Goal: Check status: Check status

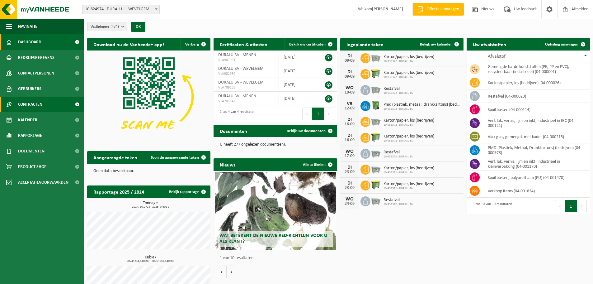
click at [25, 103] on span "Contracten" at bounding box center [30, 105] width 24 height 16
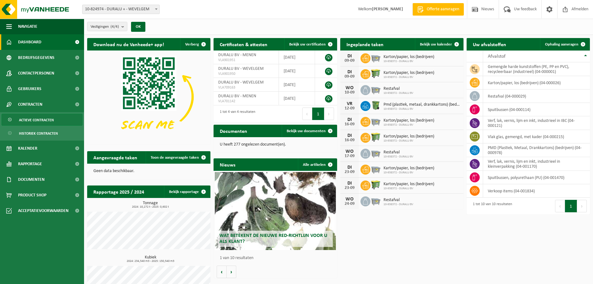
click at [37, 121] on span "Actieve contracten" at bounding box center [36, 120] width 35 height 12
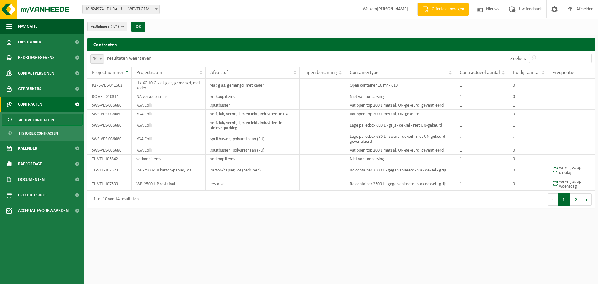
drag, startPoint x: 577, startPoint y: 201, endPoint x: 573, endPoint y: 201, distance: 3.7
click at [577, 201] on button "2" at bounding box center [576, 199] width 12 height 12
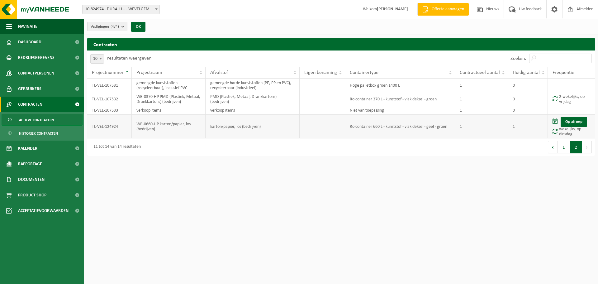
click at [114, 126] on td "TL-VEL-124924" at bounding box center [109, 127] width 45 height 24
click at [562, 145] on button "1" at bounding box center [564, 147] width 12 height 12
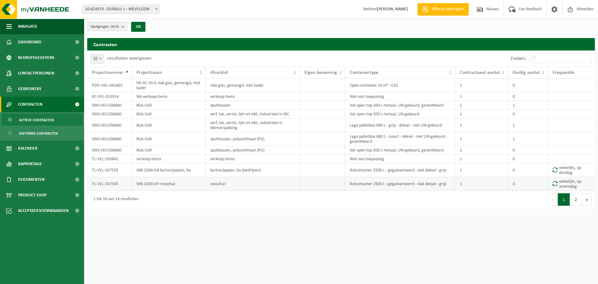
click at [112, 182] on td "TL-VEL-107530" at bounding box center [109, 184] width 45 height 14
